Goal: Task Accomplishment & Management: Use online tool/utility

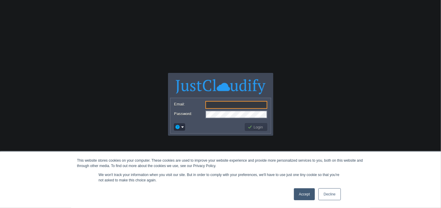
drag, startPoint x: 332, startPoint y: 195, endPoint x: 325, endPoint y: 190, distance: 8.1
click at [332, 195] on link "Decline" at bounding box center [330, 195] width 22 height 12
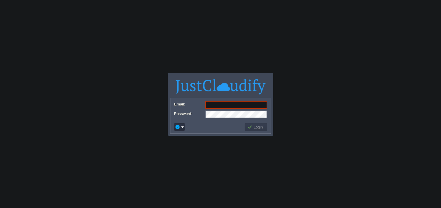
click at [241, 102] on input "Email:" at bounding box center [237, 105] width 62 height 8
type input "[EMAIL_ADDRESS][DOMAIN_NAME]"
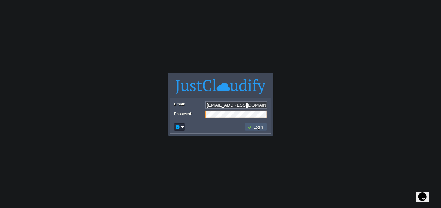
click at [260, 129] on button "Login" at bounding box center [256, 127] width 17 height 5
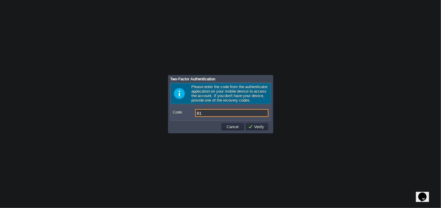
type input "8"
type input "871987"
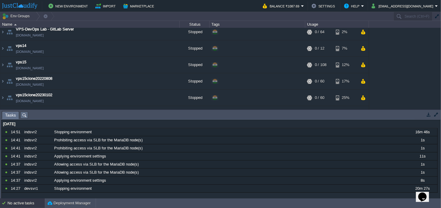
scroll to position [230, 0]
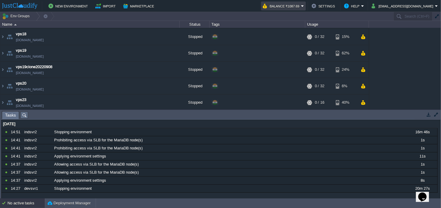
click at [301, 7] on button "Balance ₹1087.69" at bounding box center [282, 5] width 38 height 7
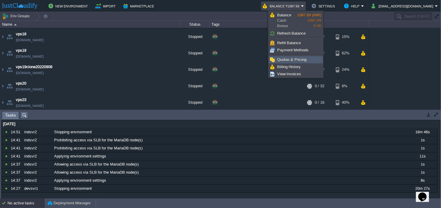
click at [289, 60] on span "Quotas & Pricing" at bounding box center [291, 59] width 29 height 4
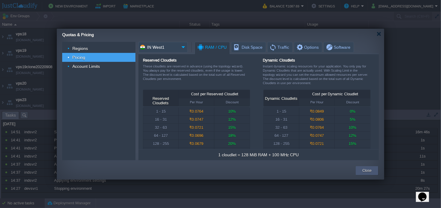
click at [359, 172] on div "Close" at bounding box center [367, 170] width 22 height 9
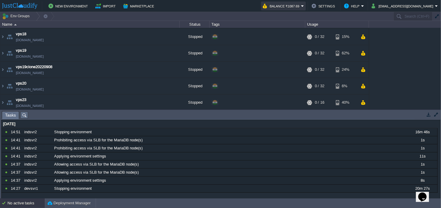
click at [298, 6] on button "Balance ₹1087.69" at bounding box center [282, 5] width 38 height 7
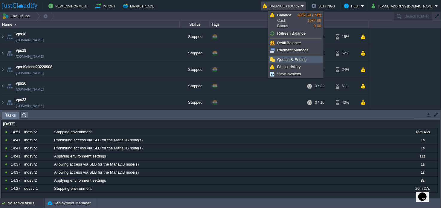
click at [289, 60] on span "Quotas & Pricing" at bounding box center [291, 59] width 29 height 4
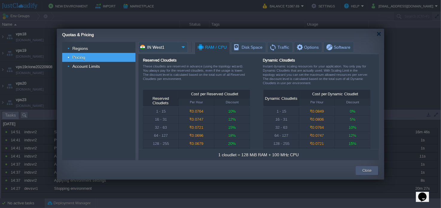
click at [367, 169] on button "Close" at bounding box center [367, 171] width 9 height 6
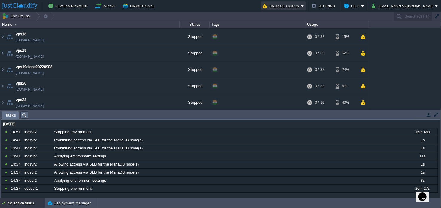
click at [301, 7] on button "Balance ₹1087.69" at bounding box center [282, 5] width 38 height 7
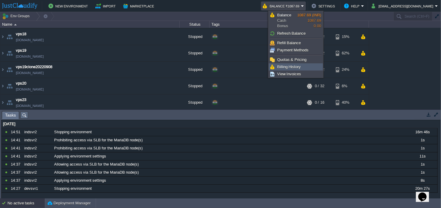
click at [309, 64] on link "Billing History" at bounding box center [296, 67] width 54 height 7
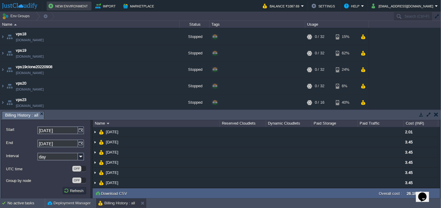
click at [73, 7] on button "New Environment" at bounding box center [68, 5] width 41 height 7
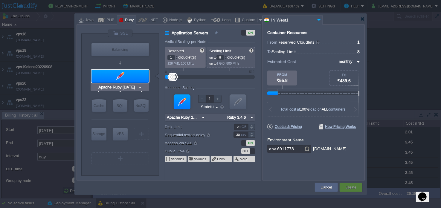
click at [128, 77] on div at bounding box center [120, 76] width 57 height 13
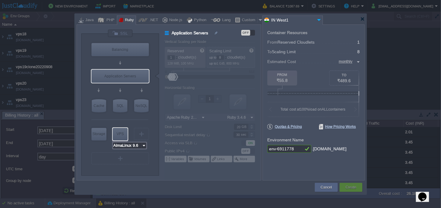
click at [132, 144] on input "AlmaLinux 9.6" at bounding box center [127, 146] width 29 height 6
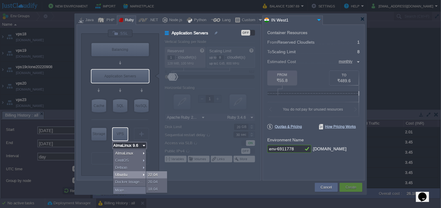
click at [157, 177] on div "22.04" at bounding box center [156, 175] width 21 height 7
type input "Ubuntu 22.04"
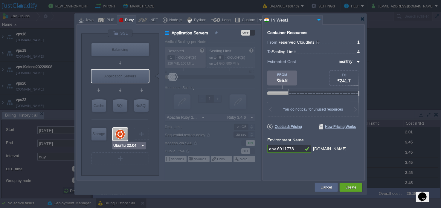
click at [120, 133] on div at bounding box center [120, 134] width 15 height 13
type input "Elastic VPS"
type input "4"
type input "Ubuntu 22.04"
type input "22.04"
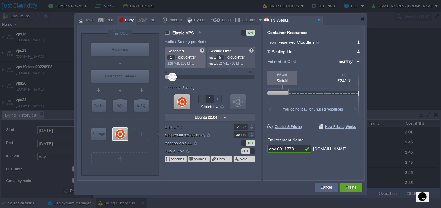
click at [227, 57] on div at bounding box center [225, 56] width 3 height 2
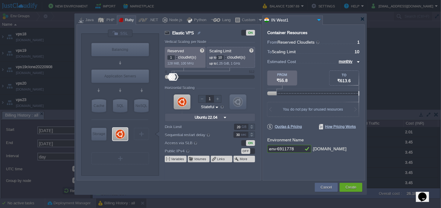
click at [227, 57] on div at bounding box center [225, 56] width 3 height 2
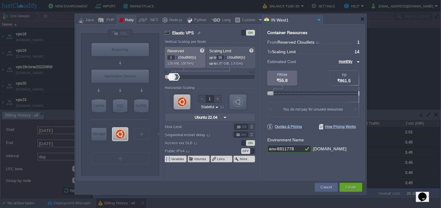
click at [227, 57] on div at bounding box center [225, 56] width 3 height 2
type input "16"
click at [227, 57] on div at bounding box center [225, 56] width 3 height 2
click at [177, 56] on div at bounding box center [176, 56] width 3 height 2
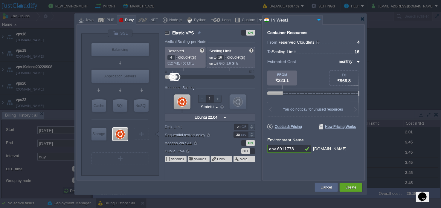
click at [177, 56] on div at bounding box center [176, 56] width 3 height 2
click at [178, 56] on div at bounding box center [176, 56] width 3 height 2
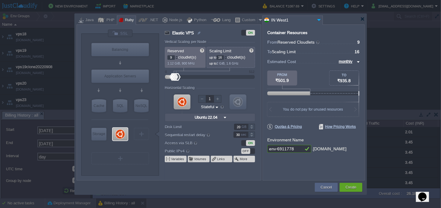
click at [178, 56] on div at bounding box center [176, 56] width 3 height 2
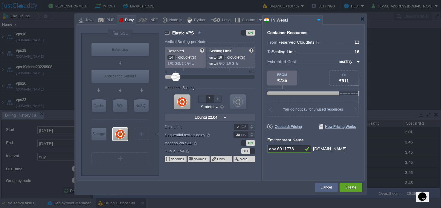
click at [178, 56] on div at bounding box center [176, 56] width 3 height 2
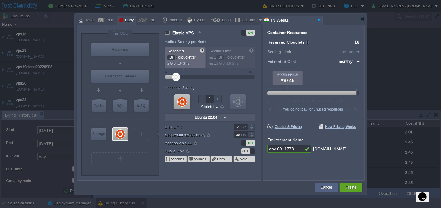
type input "17"
click at [178, 56] on div at bounding box center [176, 56] width 3 height 2
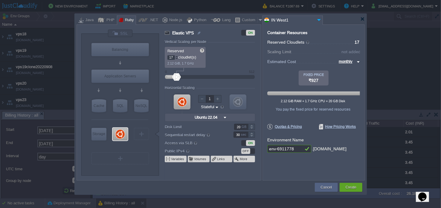
click at [176, 57] on div at bounding box center [177, 57] width 3 height 0
type input "16"
click at [178, 58] on div at bounding box center [176, 59] width 3 height 2
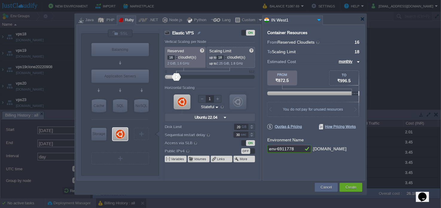
click at [226, 55] on div at bounding box center [225, 56] width 3 height 2
click at [227, 56] on div at bounding box center [225, 56] width 3 height 2
type input "20"
click at [227, 56] on div at bounding box center [225, 56] width 3 height 2
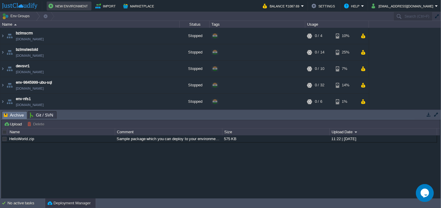
click at [73, 9] on button "New Environment" at bounding box center [68, 5] width 41 height 7
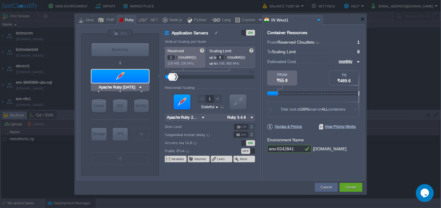
click at [122, 78] on div at bounding box center [120, 76] width 57 height 13
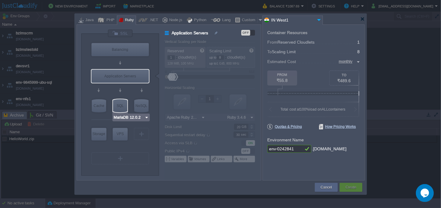
type input "AlmaLinux 9.6"
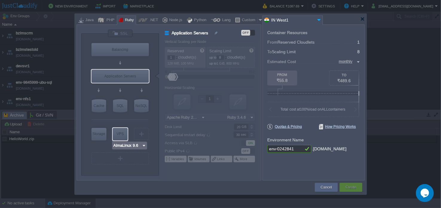
click at [118, 135] on div "VPS" at bounding box center [120, 134] width 15 height 12
type input "Elastic VPS"
type input "4"
type input "AlmaLinux 9.6"
type input "9.6"
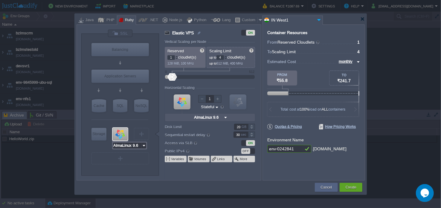
click at [127, 147] on input "AlmaLinux 9.6" at bounding box center [127, 146] width 29 height 6
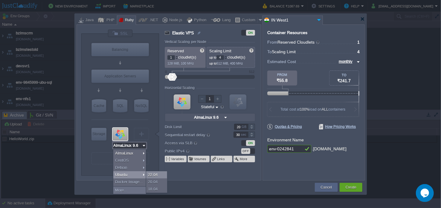
click at [155, 175] on div "22.04" at bounding box center [156, 175] width 21 height 7
type input "Ubuntu 22.04"
type input "22.04"
type input "Ubuntu 22.04"
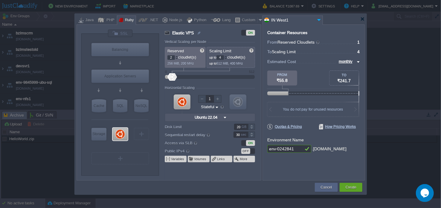
click at [176, 56] on div at bounding box center [176, 56] width 3 height 2
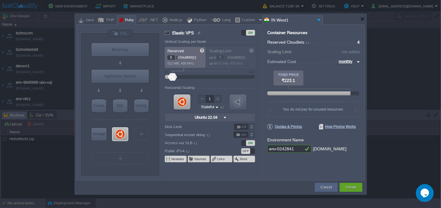
click at [176, 56] on div at bounding box center [176, 56] width 3 height 2
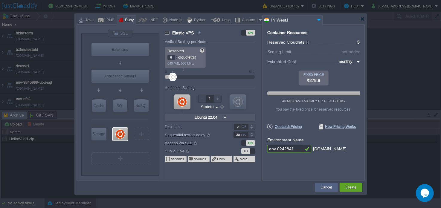
click at [176, 56] on div at bounding box center [176, 56] width 3 height 2
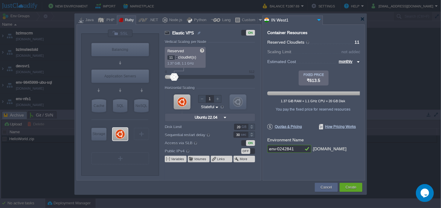
click at [176, 56] on div at bounding box center [176, 56] width 3 height 2
click at [176, 57] on div at bounding box center [176, 56] width 3 height 2
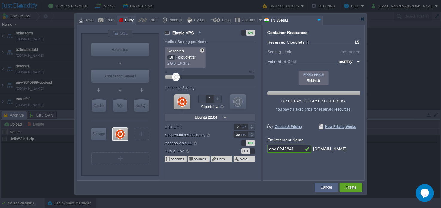
click at [176, 57] on div at bounding box center [176, 56] width 3 height 2
click at [177, 58] on div at bounding box center [176, 59] width 3 height 2
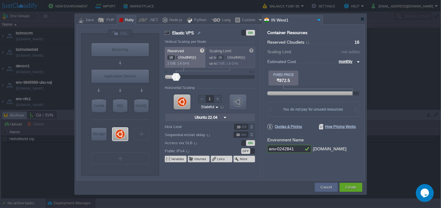
click at [177, 56] on div at bounding box center [176, 56] width 3 height 2
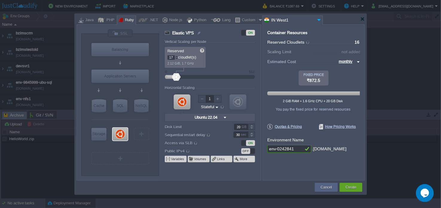
click at [176, 57] on div at bounding box center [176, 56] width 3 height 2
click at [176, 60] on p "2.12 GiB, 1.7 GHz" at bounding box center [186, 63] width 36 height 6
type input "16"
click at [176, 59] on div at bounding box center [176, 59] width 3 height 2
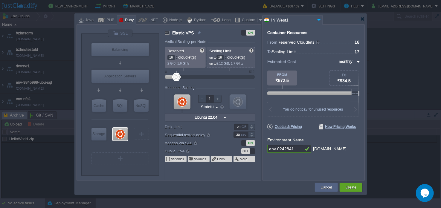
click at [227, 56] on div at bounding box center [225, 56] width 3 height 2
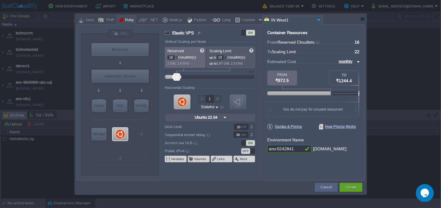
click at [227, 55] on div at bounding box center [225, 56] width 3 height 2
type input "24"
click at [227, 55] on div at bounding box center [225, 56] width 3 height 2
click at [353, 188] on button "Create" at bounding box center [351, 188] width 11 height 6
